Goal: Task Accomplishment & Management: Complete application form

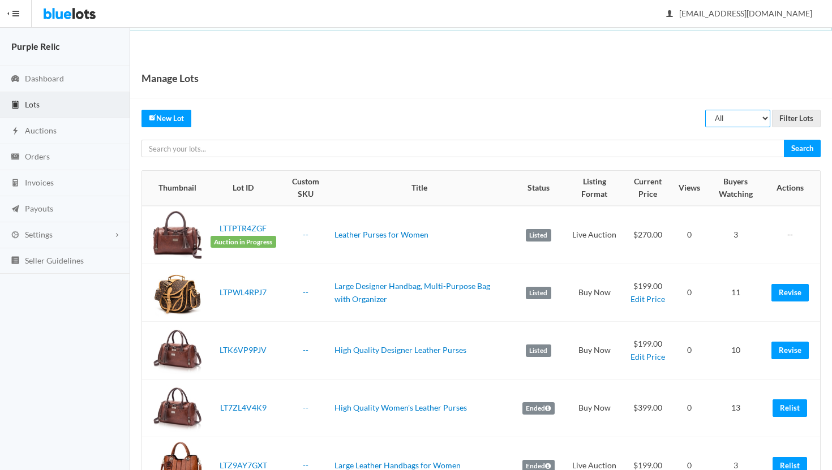
click at [738, 117] on select "All Draft Unreviewed Rejected Scheduled Listed Sold Ended" at bounding box center [737, 119] width 65 height 18
select select "ended"
click at [706, 110] on select "All Draft Unreviewed Rejected Scheduled Listed Sold Ended" at bounding box center [737, 119] width 65 height 18
click at [802, 122] on input "Filter Lots" at bounding box center [796, 119] width 49 height 18
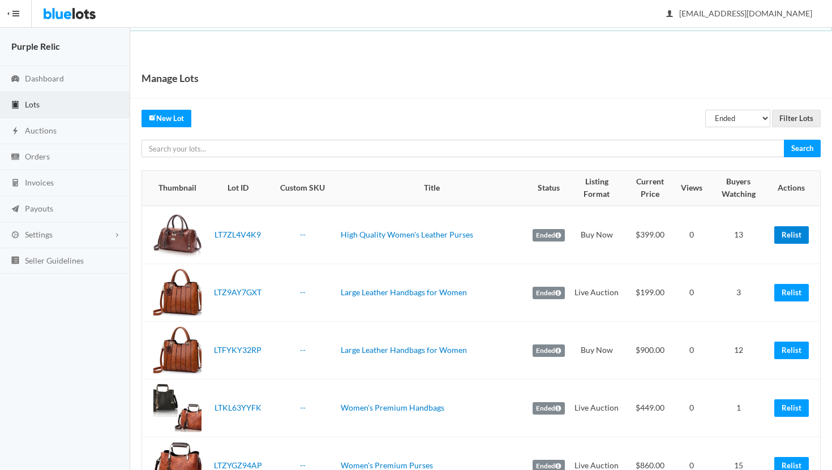
click at [789, 233] on link "Relist" at bounding box center [791, 235] width 35 height 18
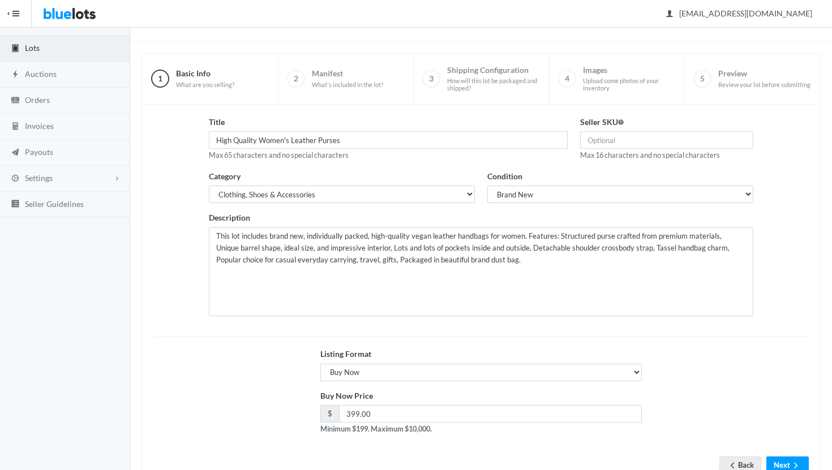
scroll to position [96, 0]
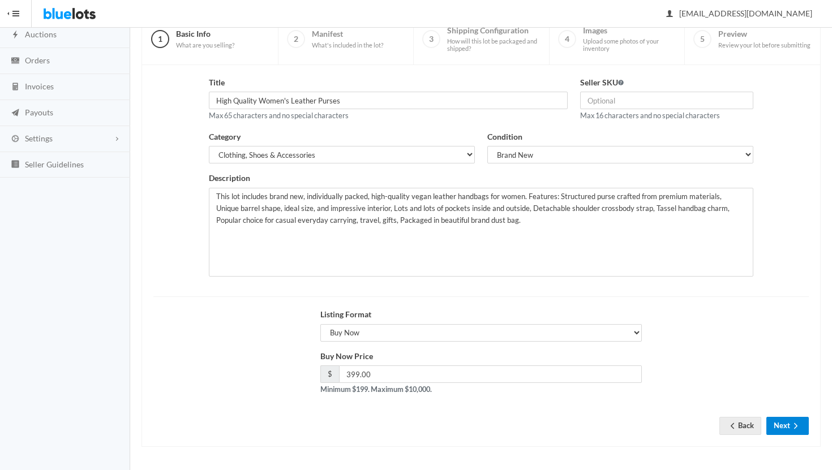
click at [785, 422] on button "Next" at bounding box center [787, 426] width 42 height 18
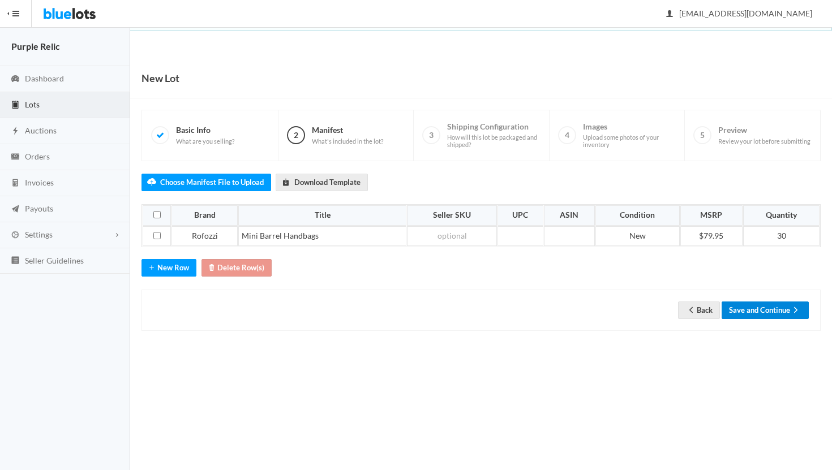
click at [777, 307] on button "Save and Continue" at bounding box center [765, 311] width 87 height 18
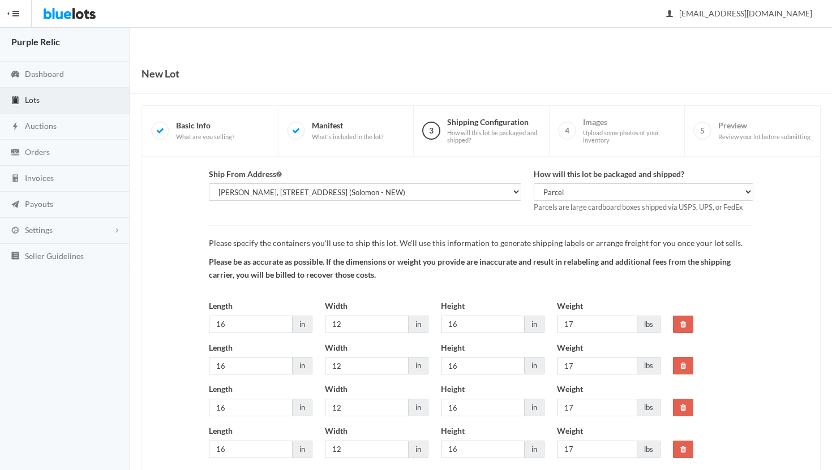
scroll to position [126, 0]
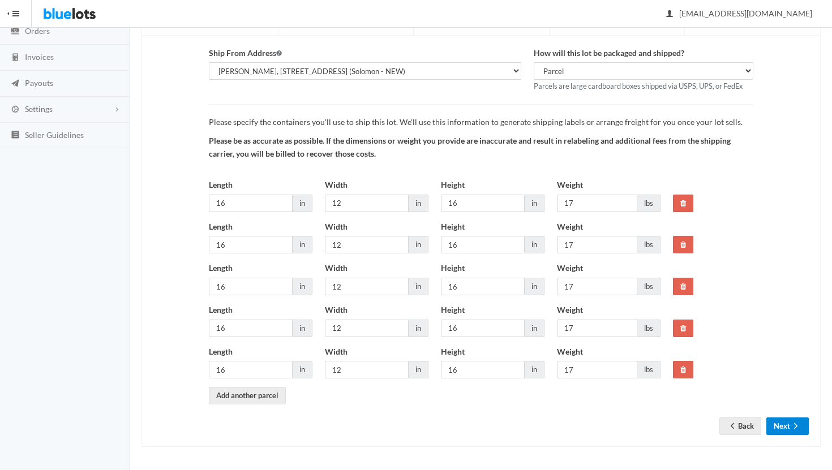
click at [793, 420] on button "Next" at bounding box center [787, 427] width 42 height 18
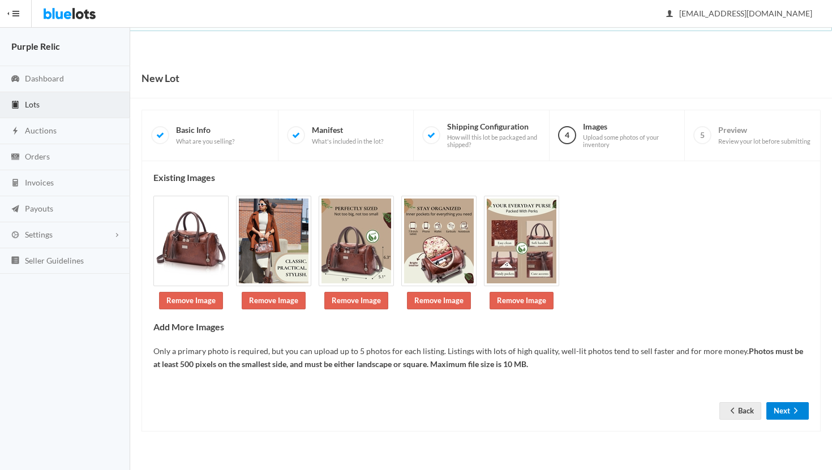
click at [795, 408] on icon "arrow forward" at bounding box center [795, 410] width 11 height 9
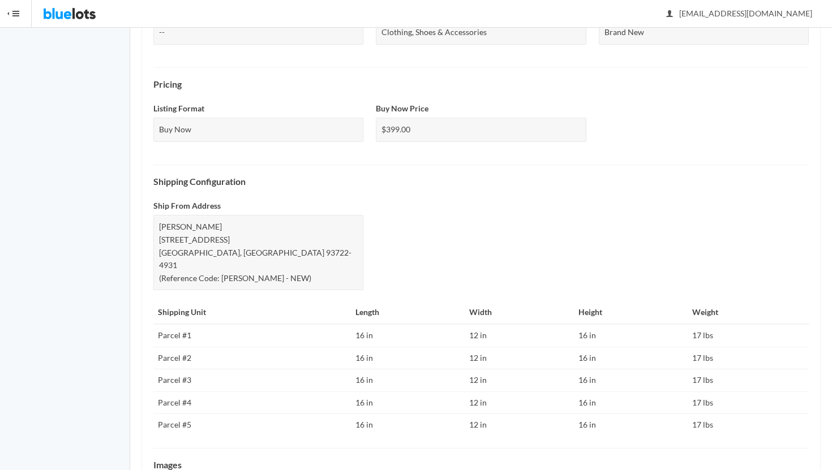
scroll to position [481, 0]
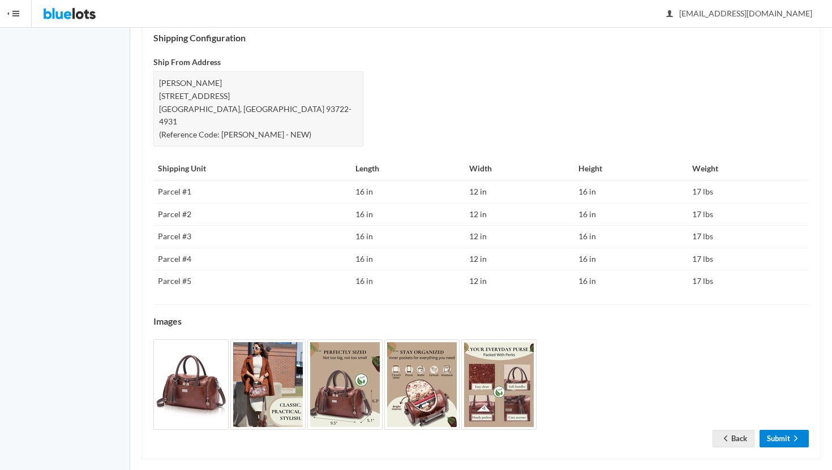
click at [789, 430] on link "Submit" at bounding box center [784, 439] width 49 height 18
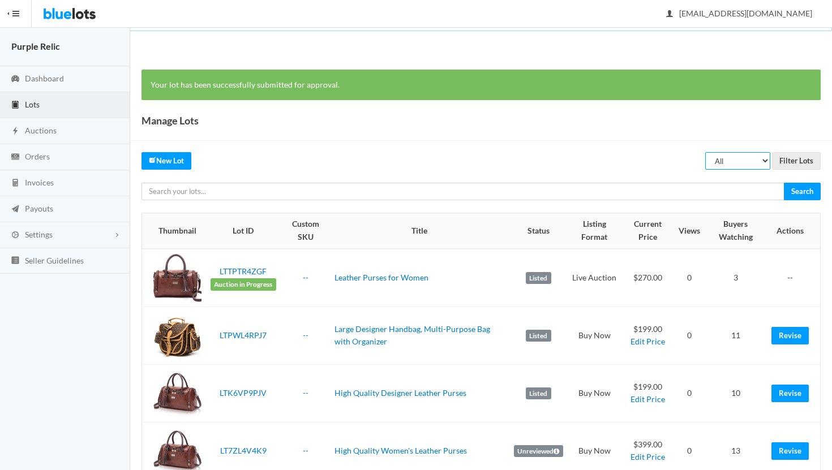
click at [745, 159] on select "All Draft Unreviewed Rejected Scheduled Listed Sold Ended" at bounding box center [737, 161] width 65 height 18
select select "ended"
click at [706, 152] on select "All Draft Unreviewed Rejected Scheduled Listed Sold Ended" at bounding box center [737, 161] width 65 height 18
click at [793, 160] on input "Filter Lots" at bounding box center [796, 161] width 49 height 18
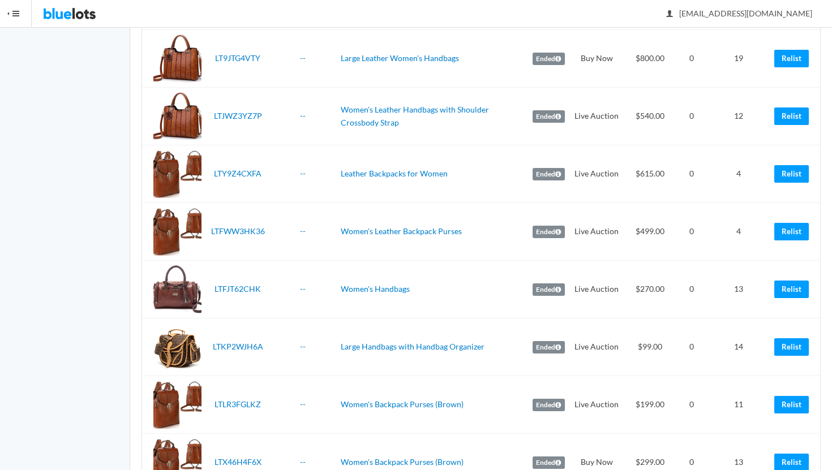
scroll to position [526, 0]
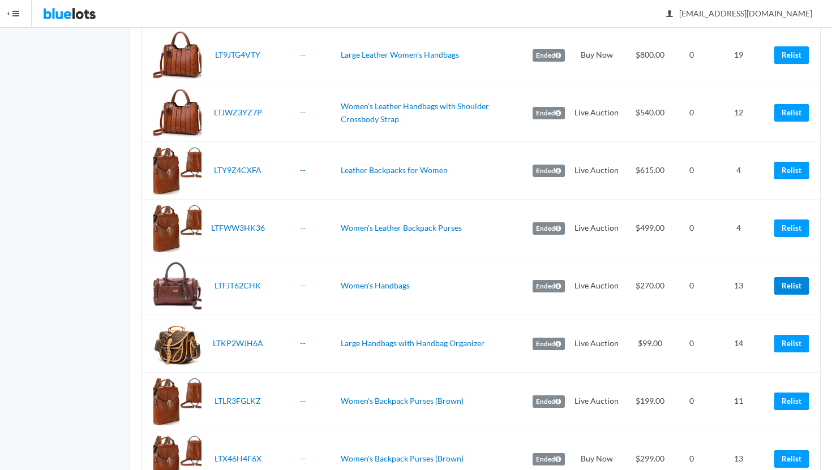
click at [786, 288] on link "Relist" at bounding box center [791, 286] width 35 height 18
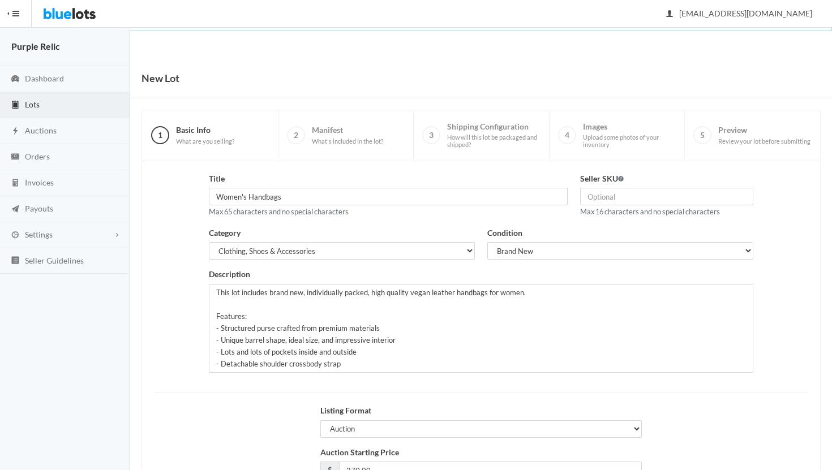
scroll to position [96, 0]
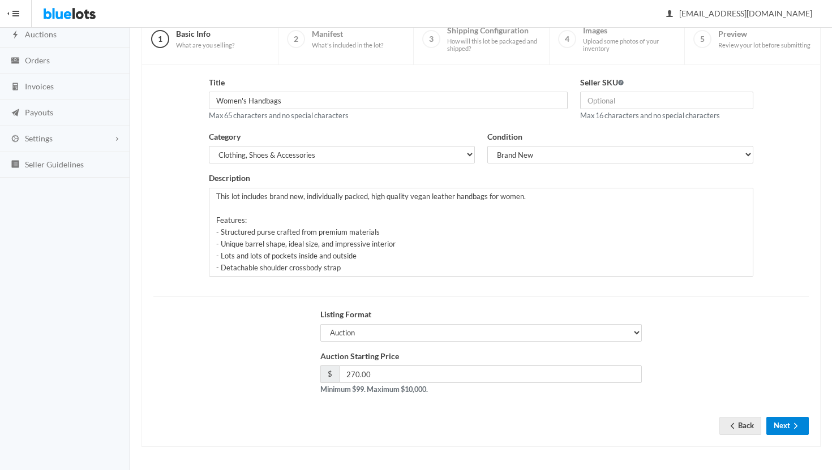
click at [778, 420] on button "Next" at bounding box center [787, 426] width 42 height 18
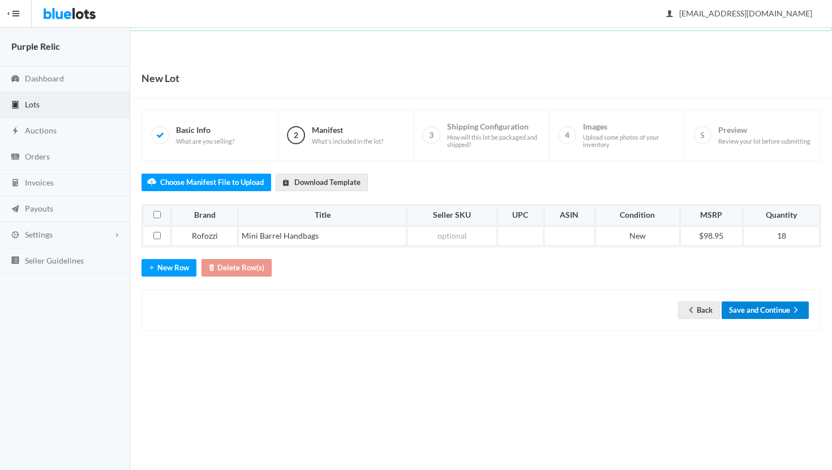
click at [787, 313] on button "Save and Continue" at bounding box center [765, 311] width 87 height 18
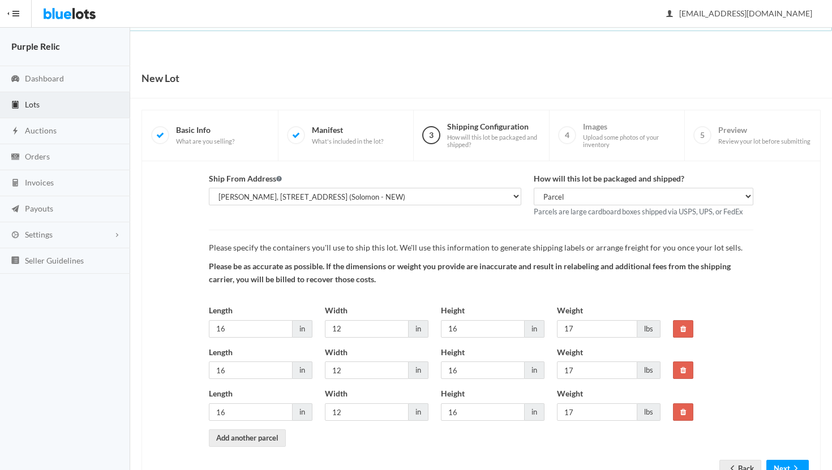
scroll to position [42, 0]
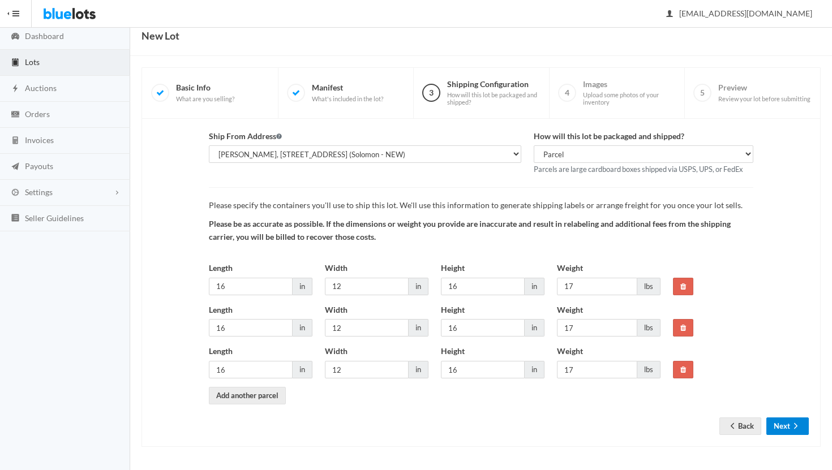
click at [791, 425] on icon "arrow forward" at bounding box center [795, 426] width 11 height 9
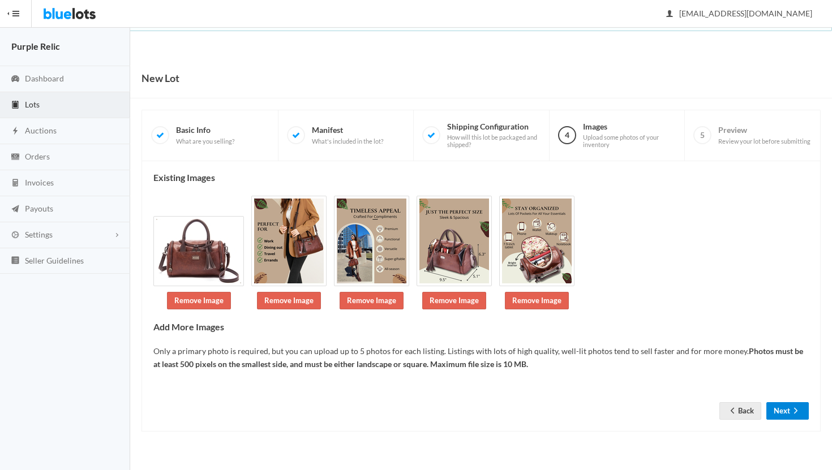
click at [792, 410] on icon "arrow forward" at bounding box center [795, 410] width 11 height 9
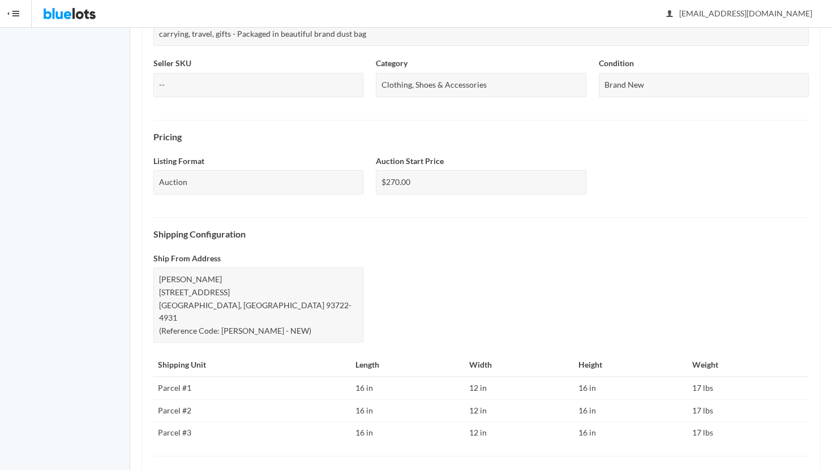
scroll to position [436, 0]
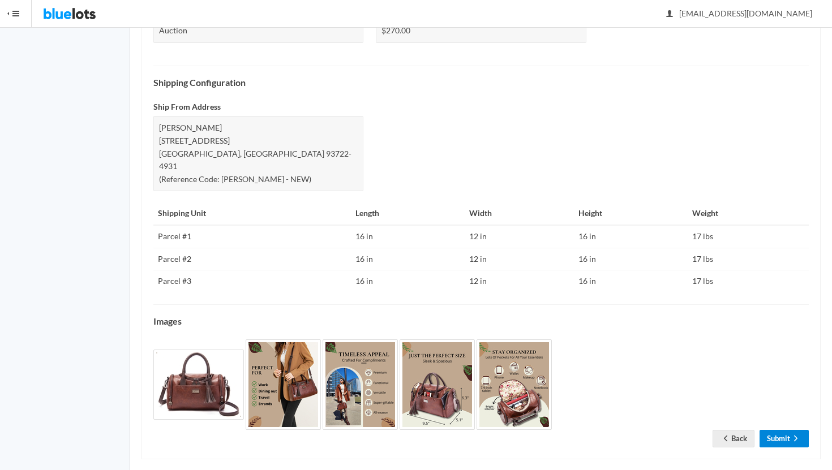
click at [788, 430] on link "Submit" at bounding box center [784, 439] width 49 height 18
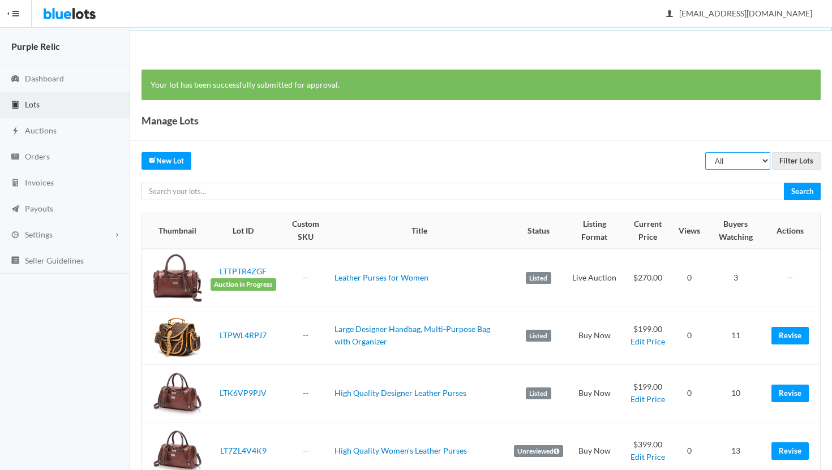
click at [731, 162] on select "All Draft Unreviewed Rejected Scheduled Listed Sold Ended" at bounding box center [737, 161] width 65 height 18
select select "ended"
click at [706, 152] on select "All Draft Unreviewed Rejected Scheduled Listed Sold Ended" at bounding box center [737, 161] width 65 height 18
click at [798, 161] on input "Filter Lots" at bounding box center [796, 161] width 49 height 18
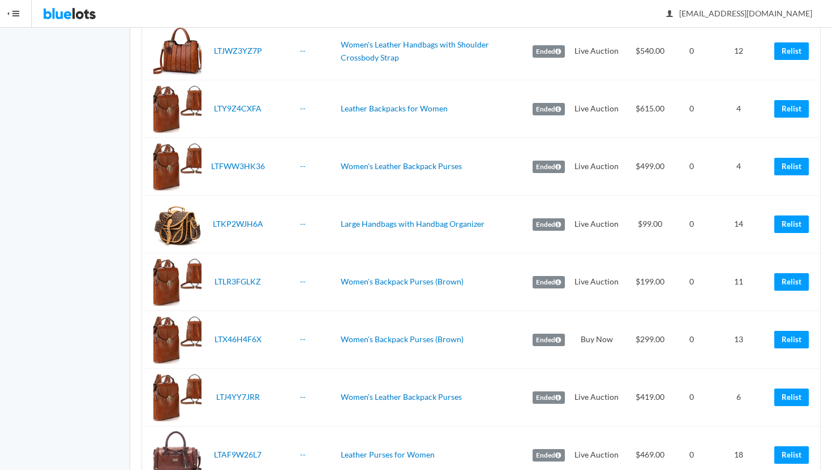
scroll to position [592, 0]
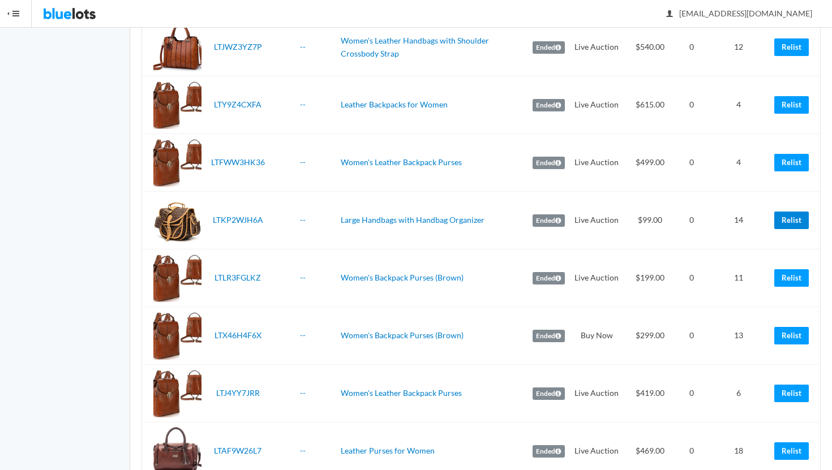
click at [792, 221] on link "Relist" at bounding box center [791, 221] width 35 height 18
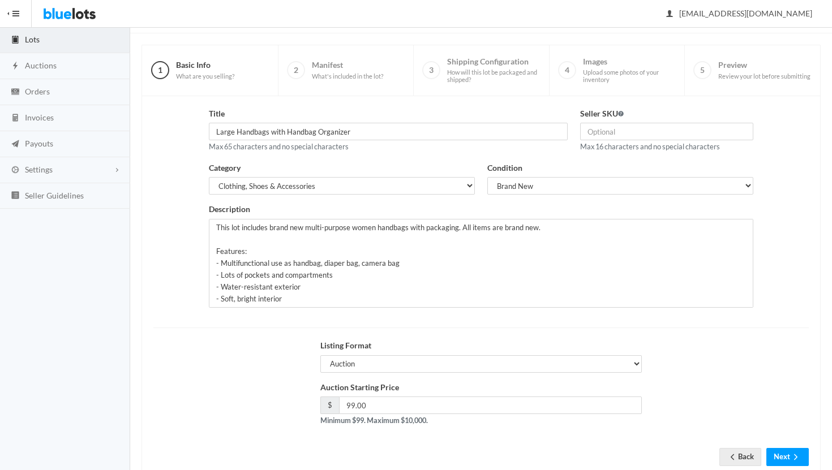
scroll to position [96, 0]
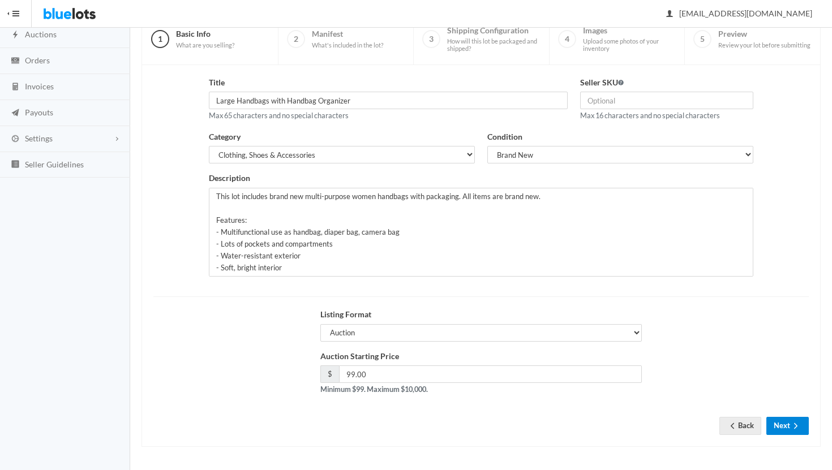
click at [782, 423] on button "Next" at bounding box center [787, 426] width 42 height 18
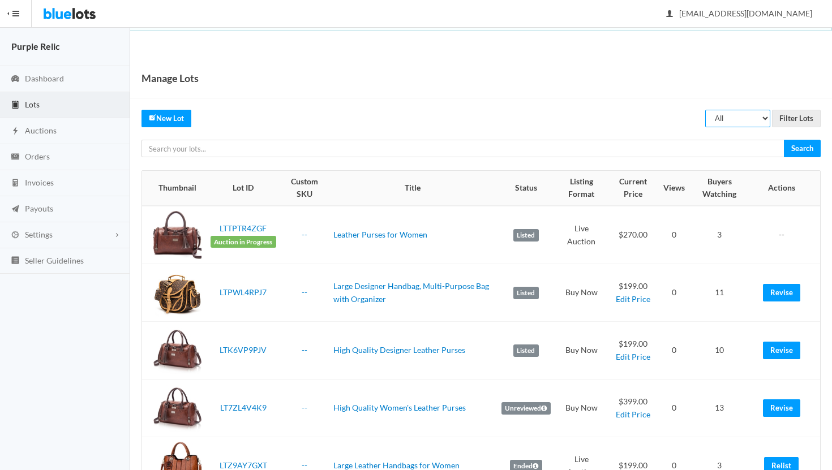
click at [721, 116] on select "All Draft Unreviewed Rejected Scheduled Listed Sold Ended" at bounding box center [737, 119] width 65 height 18
select select "ended"
click at [706, 110] on select "All Draft Unreviewed Rejected Scheduled Listed Sold Ended" at bounding box center [737, 119] width 65 height 18
click at [793, 117] on input "Filter Lots" at bounding box center [796, 119] width 49 height 18
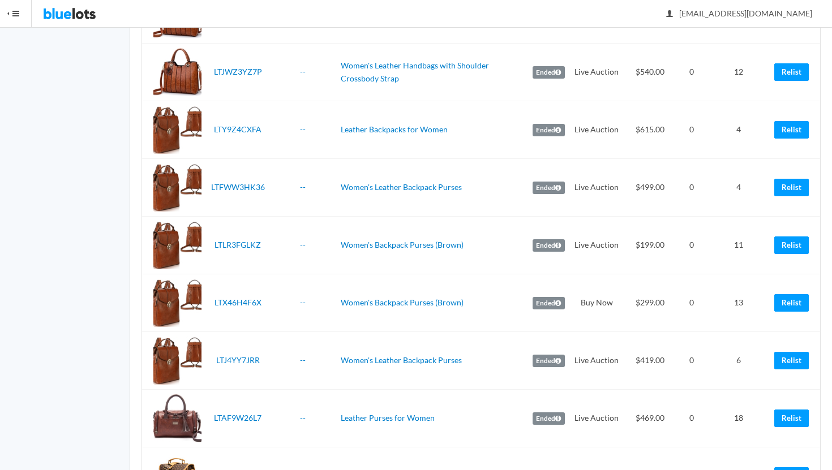
scroll to position [568, 0]
click at [796, 243] on link "Relist" at bounding box center [791, 245] width 35 height 18
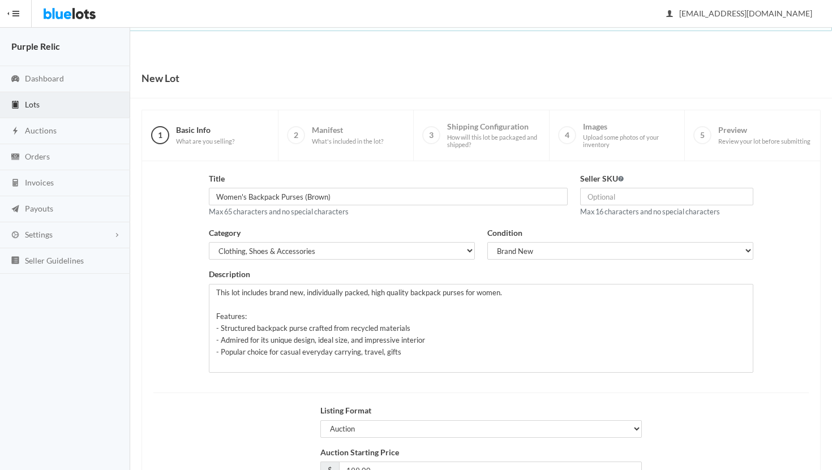
scroll to position [96, 0]
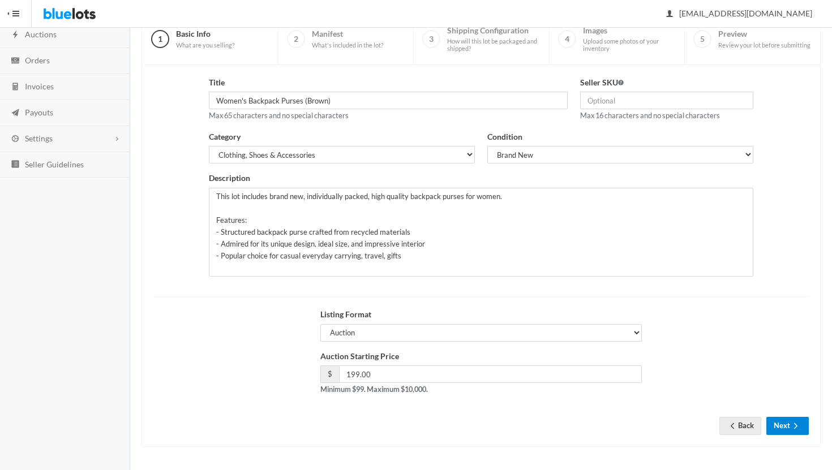
click at [786, 424] on button "Next" at bounding box center [787, 426] width 42 height 18
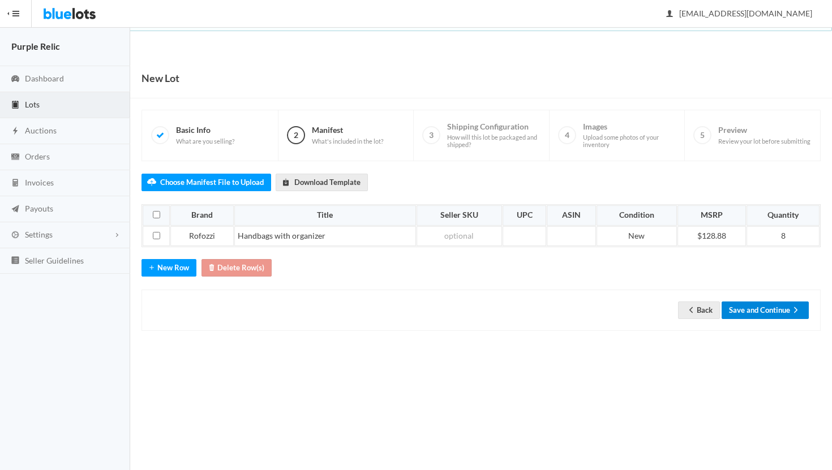
click at [784, 309] on button "Save and Continue" at bounding box center [765, 311] width 87 height 18
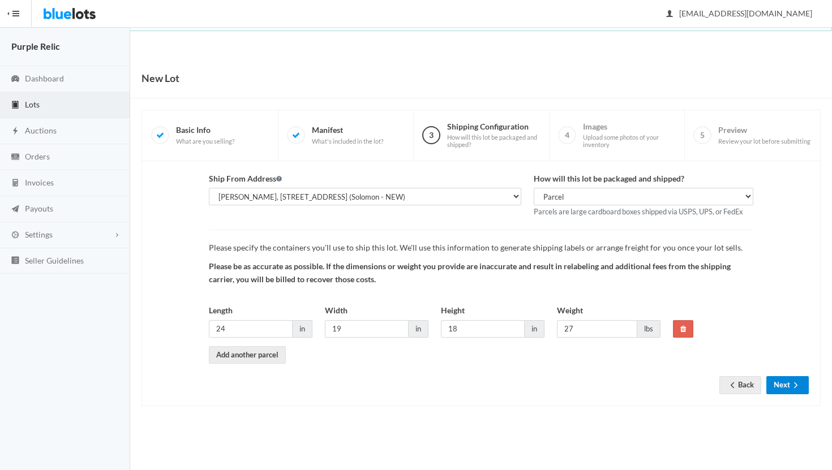
click at [785, 385] on button "Next" at bounding box center [787, 385] width 42 height 18
click at [791, 381] on icon "arrow forward" at bounding box center [795, 385] width 11 height 9
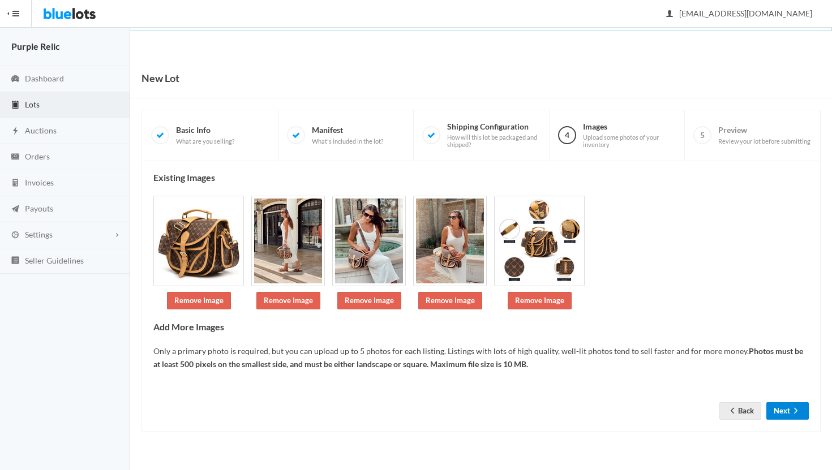
click at [786, 413] on button "Next" at bounding box center [787, 411] width 42 height 18
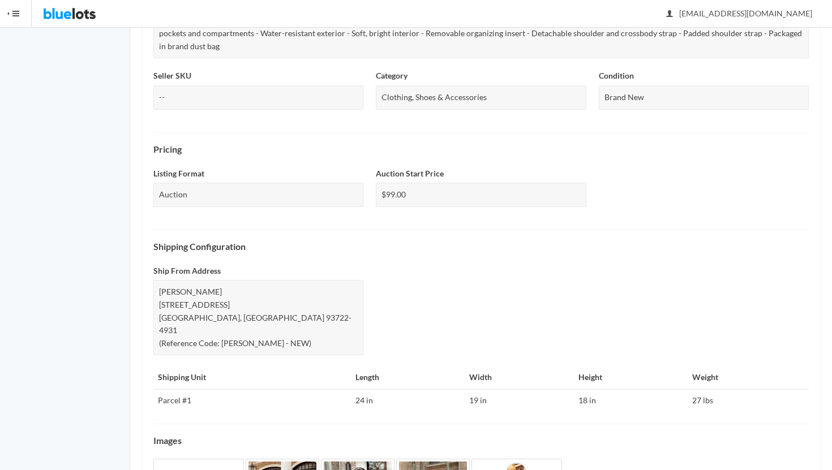
scroll to position [362, 0]
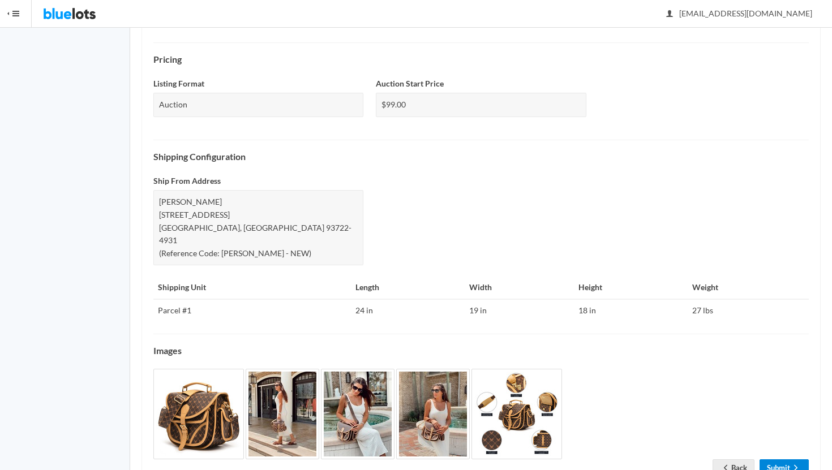
click at [784, 460] on link "Submit" at bounding box center [784, 469] width 49 height 18
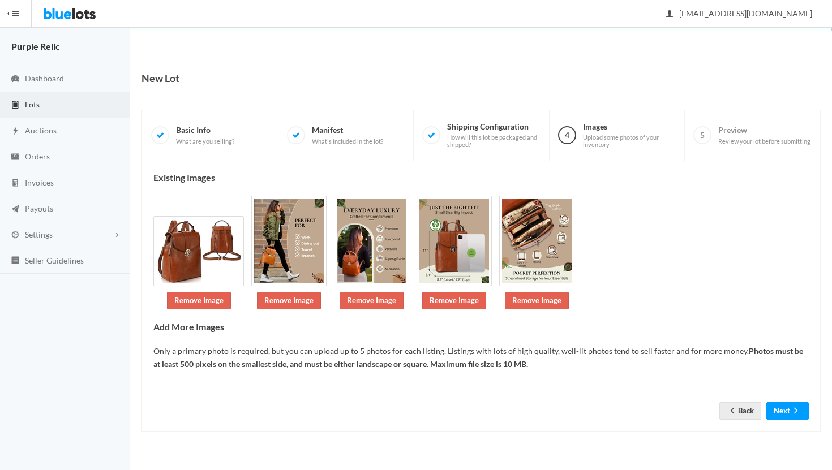
click at [789, 393] on form "Back Next" at bounding box center [481, 396] width 656 height 13
click at [789, 410] on button "Next" at bounding box center [787, 411] width 42 height 18
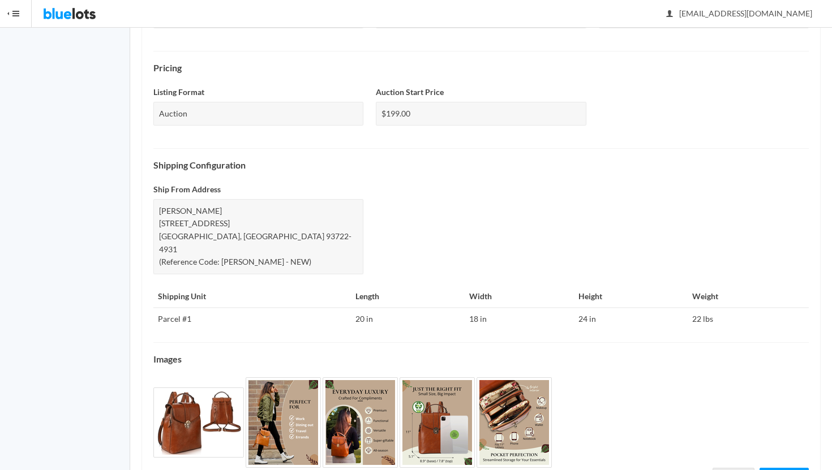
scroll to position [379, 0]
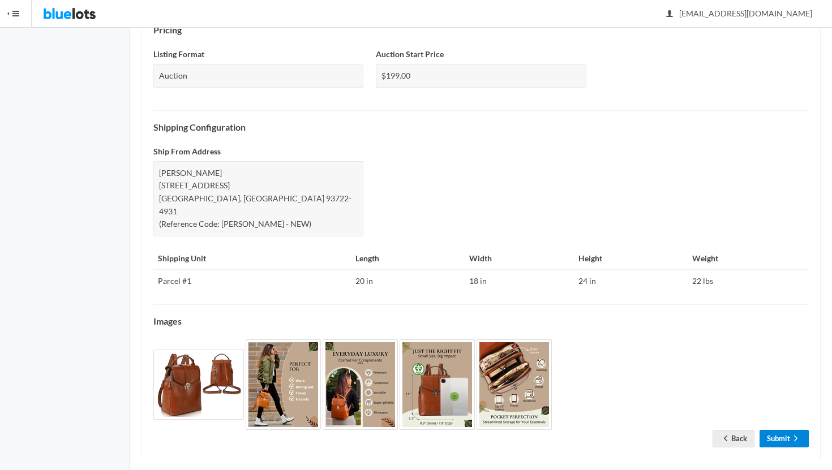
click at [786, 430] on link "Submit" at bounding box center [784, 439] width 49 height 18
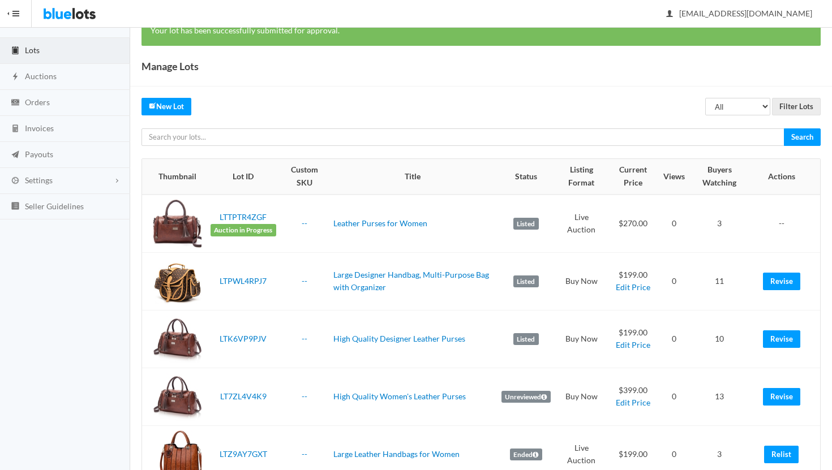
scroll to position [78, 0]
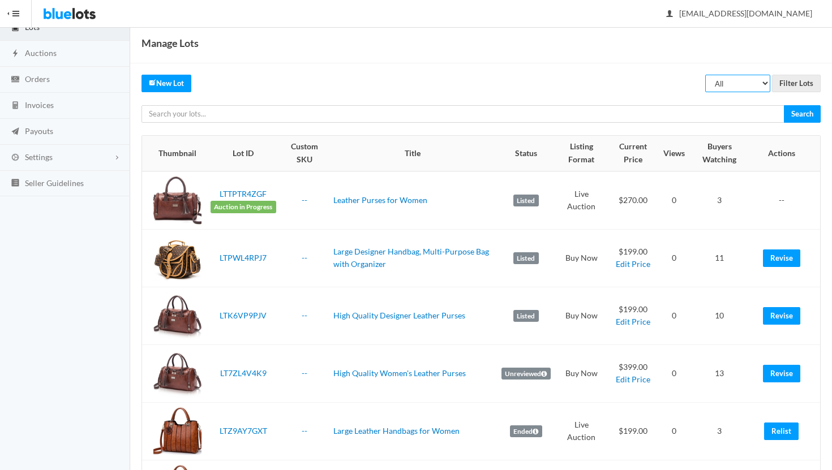
click at [740, 83] on select "All Draft Unreviewed Rejected Scheduled Listed Sold Ended" at bounding box center [737, 84] width 65 height 18
select select "ended"
click at [706, 75] on select "All Draft Unreviewed Rejected Scheduled Listed Sold Ended" at bounding box center [737, 84] width 65 height 18
click at [800, 82] on input "Filter Lots" at bounding box center [796, 84] width 49 height 18
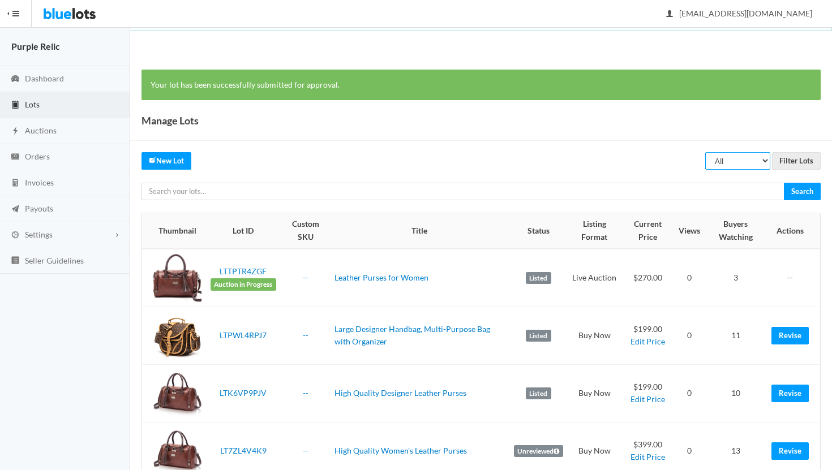
click at [738, 163] on select "All Draft Unreviewed Rejected Scheduled Listed Sold Ended" at bounding box center [737, 161] width 65 height 18
select select "ended"
click at [706, 152] on select "All Draft Unreviewed Rejected Scheduled Listed Sold Ended" at bounding box center [737, 161] width 65 height 18
click at [790, 157] on input "Filter Lots" at bounding box center [796, 161] width 49 height 18
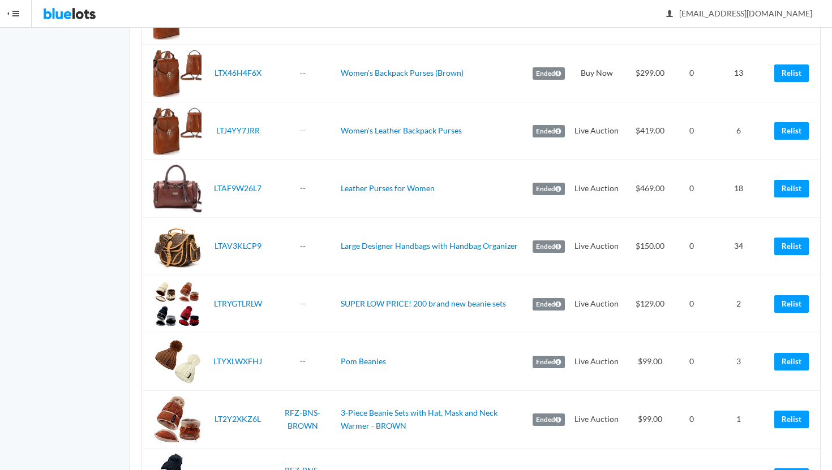
scroll to position [753, 0]
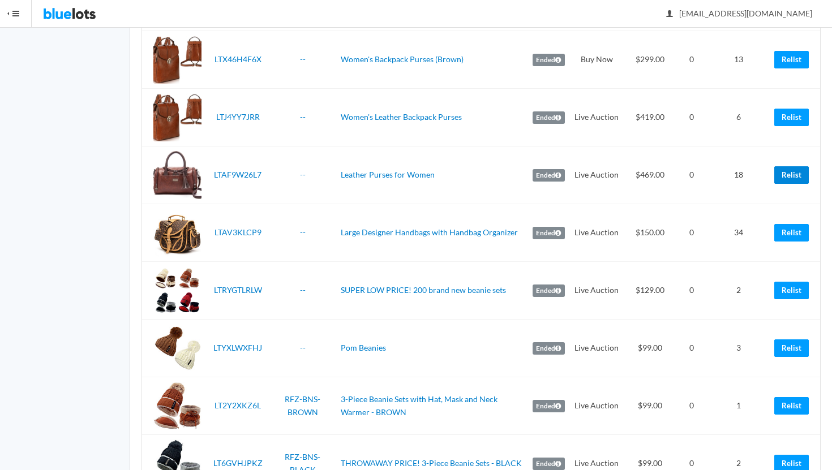
click at [793, 177] on link "Relist" at bounding box center [791, 175] width 35 height 18
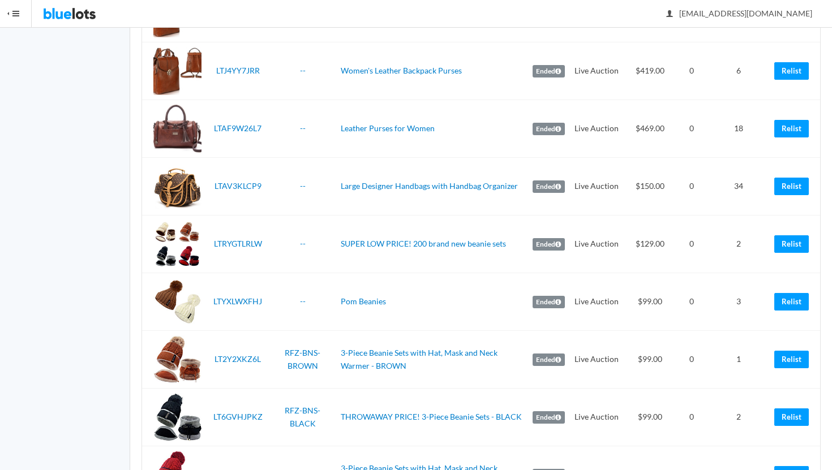
scroll to position [817, 0]
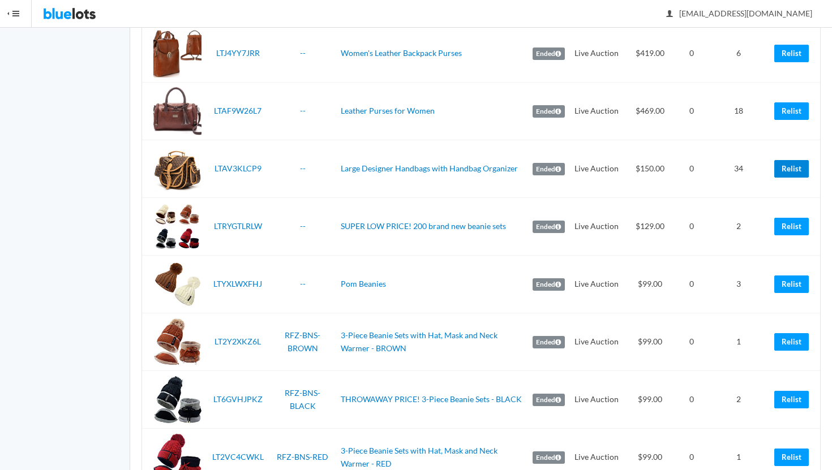
click at [787, 169] on link "Relist" at bounding box center [791, 169] width 35 height 18
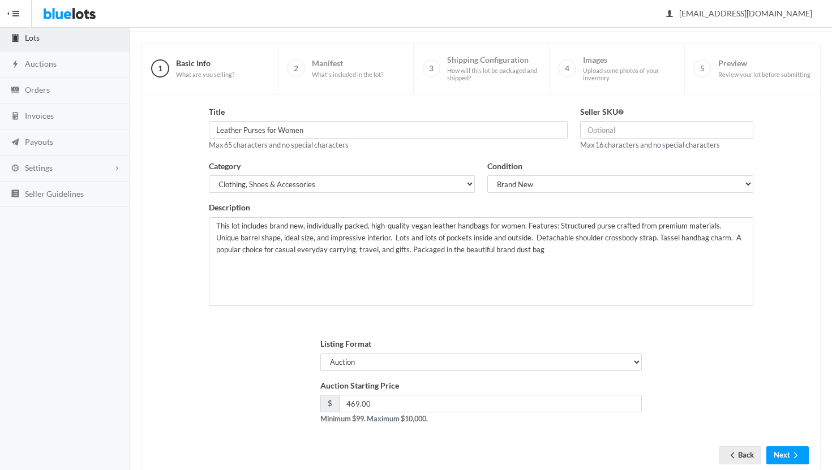
scroll to position [96, 0]
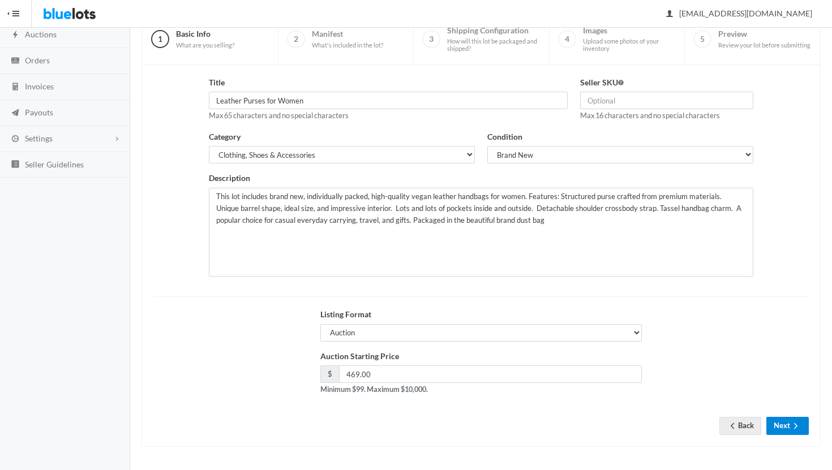
click at [783, 426] on button "Next" at bounding box center [787, 426] width 42 height 18
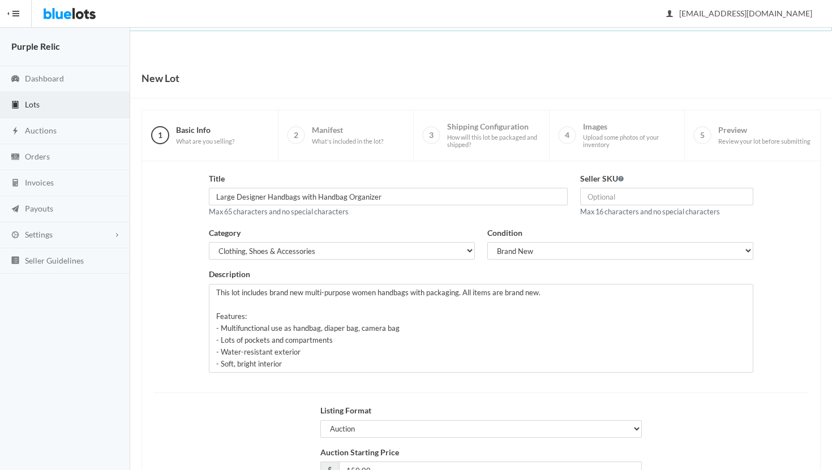
scroll to position [96, 0]
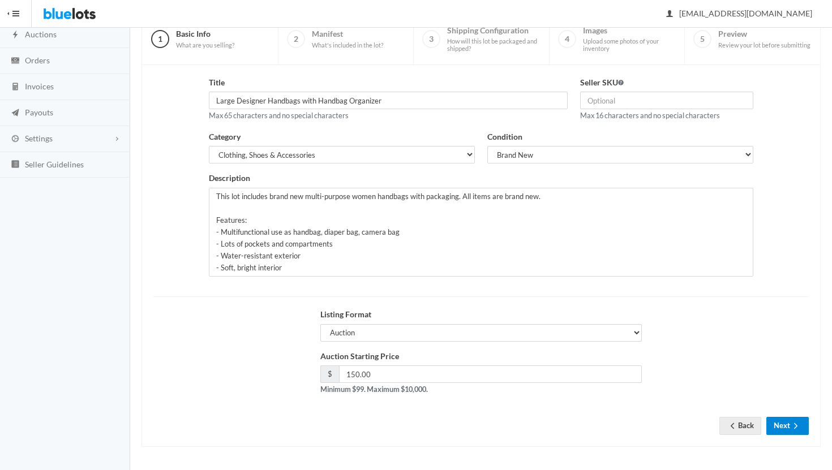
click at [787, 427] on button "Next" at bounding box center [787, 426] width 42 height 18
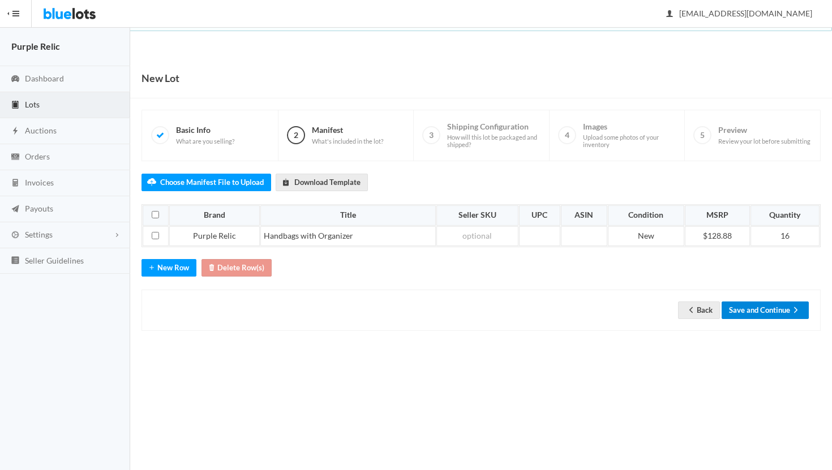
click at [766, 311] on button "Save and Continue" at bounding box center [765, 311] width 87 height 18
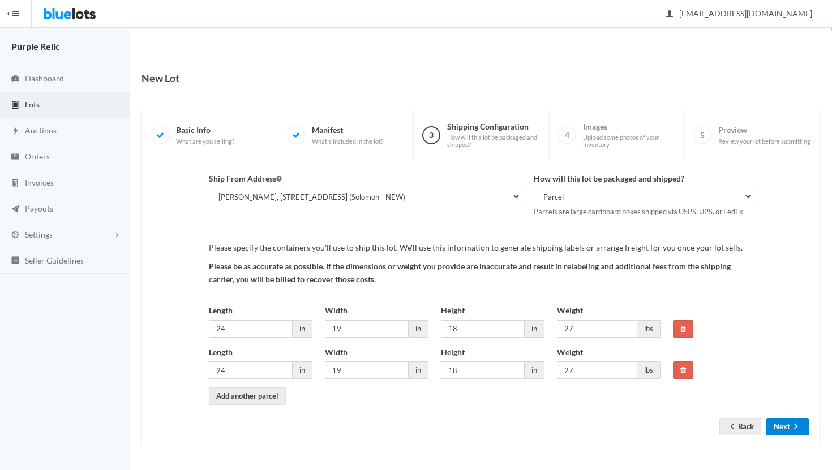
click at [789, 419] on button "Next" at bounding box center [787, 427] width 42 height 18
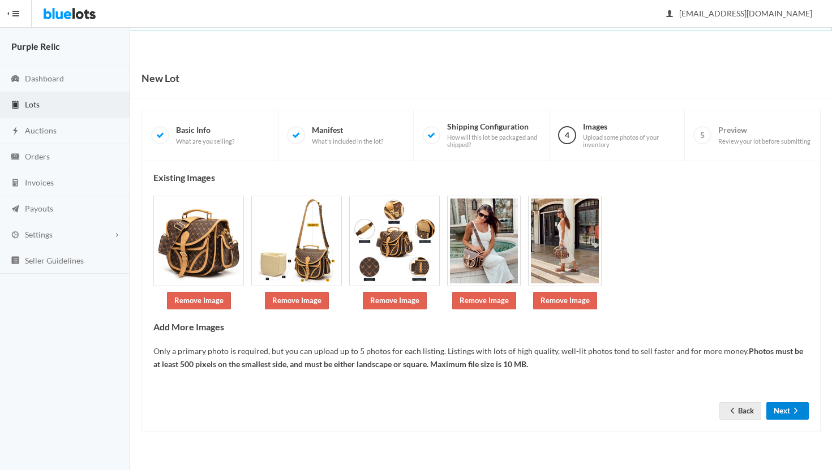
click at [788, 416] on button "Next" at bounding box center [787, 411] width 42 height 18
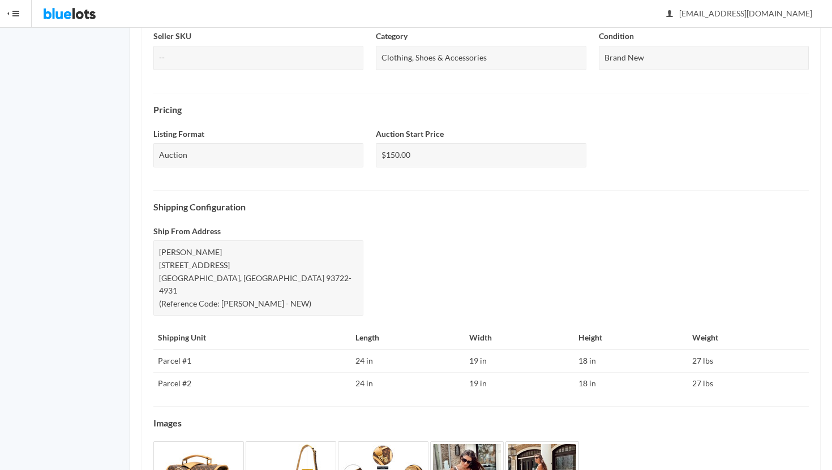
scroll to position [414, 0]
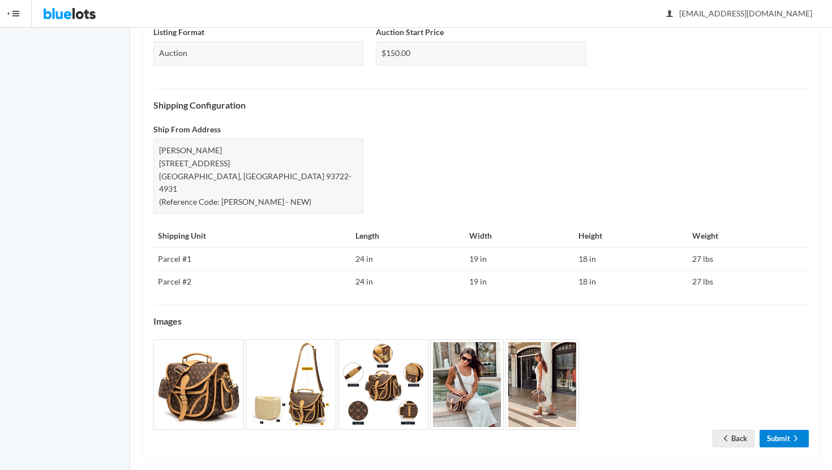
click at [782, 430] on link "Submit" at bounding box center [784, 439] width 49 height 18
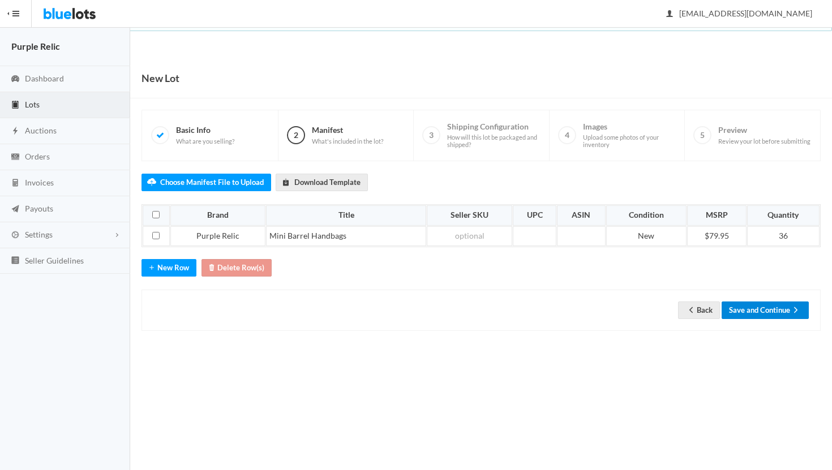
click at [788, 311] on button "Save and Continue" at bounding box center [765, 311] width 87 height 18
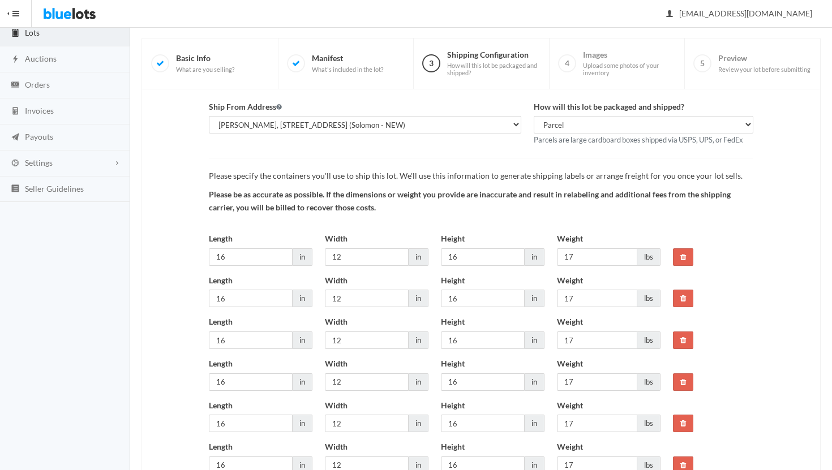
scroll to position [168, 0]
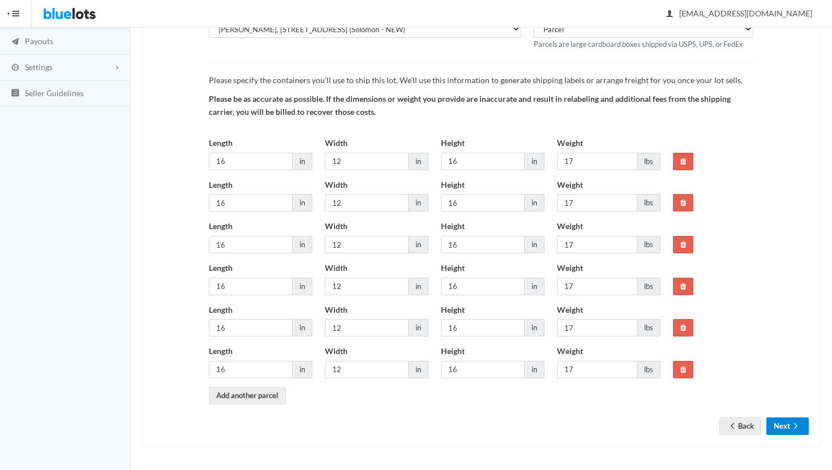
click at [783, 421] on button "Next" at bounding box center [787, 427] width 42 height 18
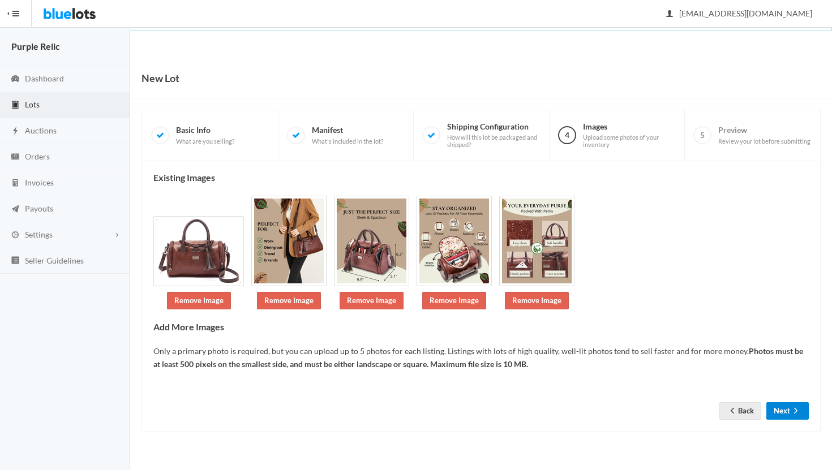
click at [788, 407] on button "Next" at bounding box center [787, 411] width 42 height 18
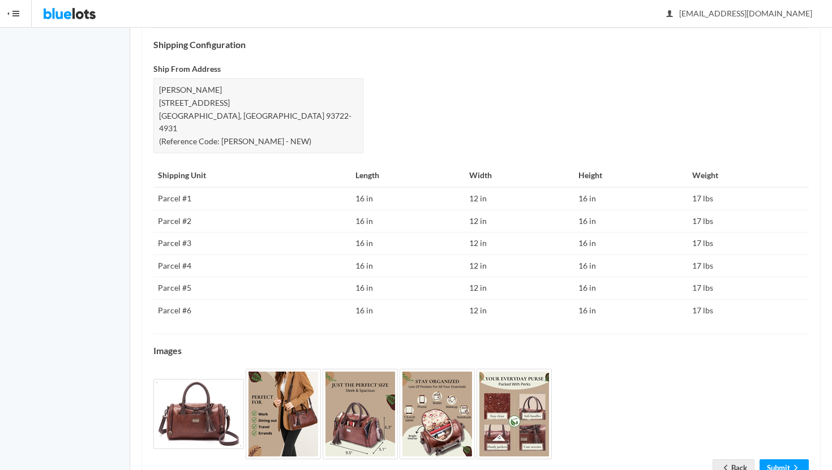
scroll to position [504, 0]
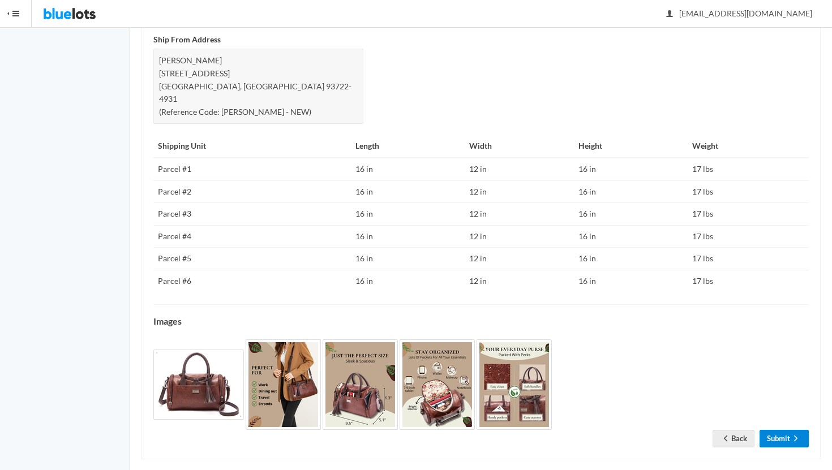
click at [782, 430] on link "Submit" at bounding box center [784, 439] width 49 height 18
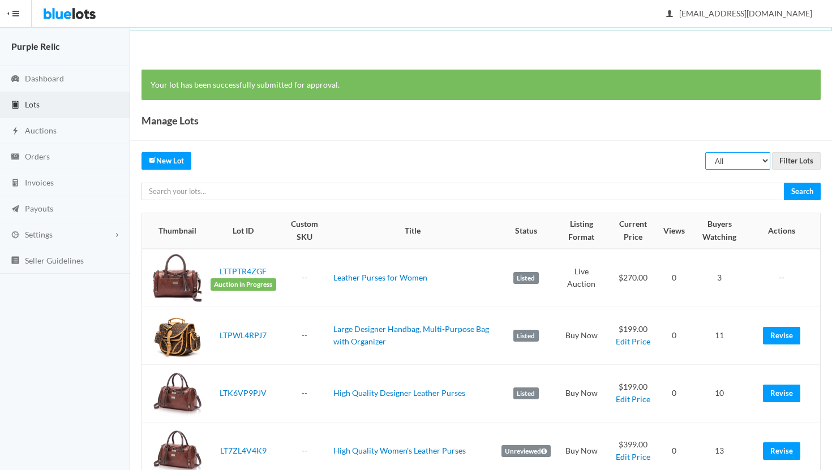
click at [736, 162] on select "All Draft Unreviewed Rejected Scheduled Listed Sold Ended" at bounding box center [737, 161] width 65 height 18
select select "ended"
click at [706, 152] on select "All Draft Unreviewed Rejected Scheduled Listed Sold Ended" at bounding box center [737, 161] width 65 height 18
click at [789, 158] on input "Filter Lots" at bounding box center [796, 161] width 49 height 18
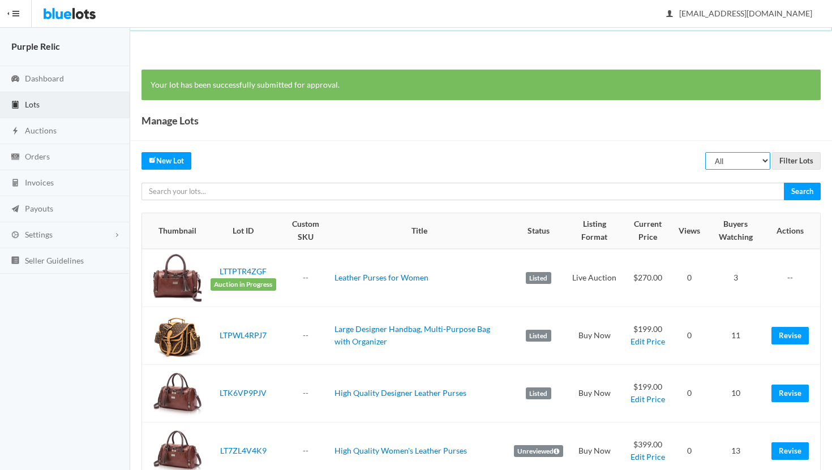
click at [737, 163] on select "All Draft Unreviewed Rejected Scheduled Listed Sold Ended" at bounding box center [737, 161] width 65 height 18
select select "ended"
click at [706, 152] on select "All Draft Unreviewed Rejected Scheduled Listed Sold Ended" at bounding box center [737, 161] width 65 height 18
click at [790, 162] on input "Filter Lots" at bounding box center [796, 161] width 49 height 18
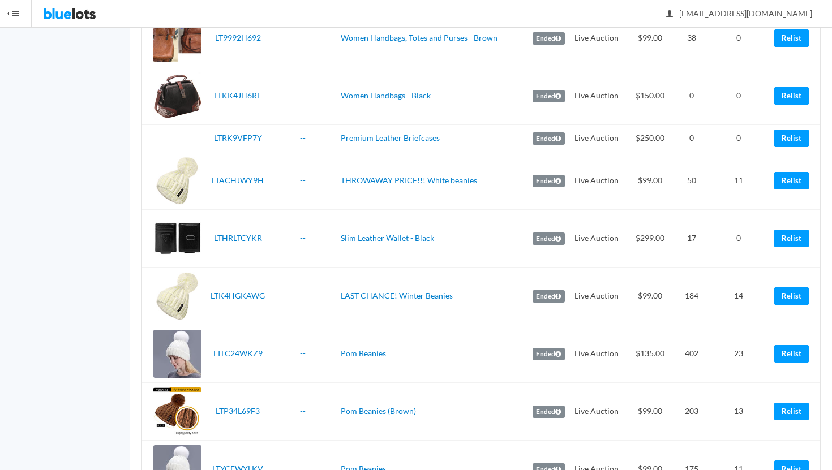
scroll to position [1634, 0]
